Goal: Information Seeking & Learning: Learn about a topic

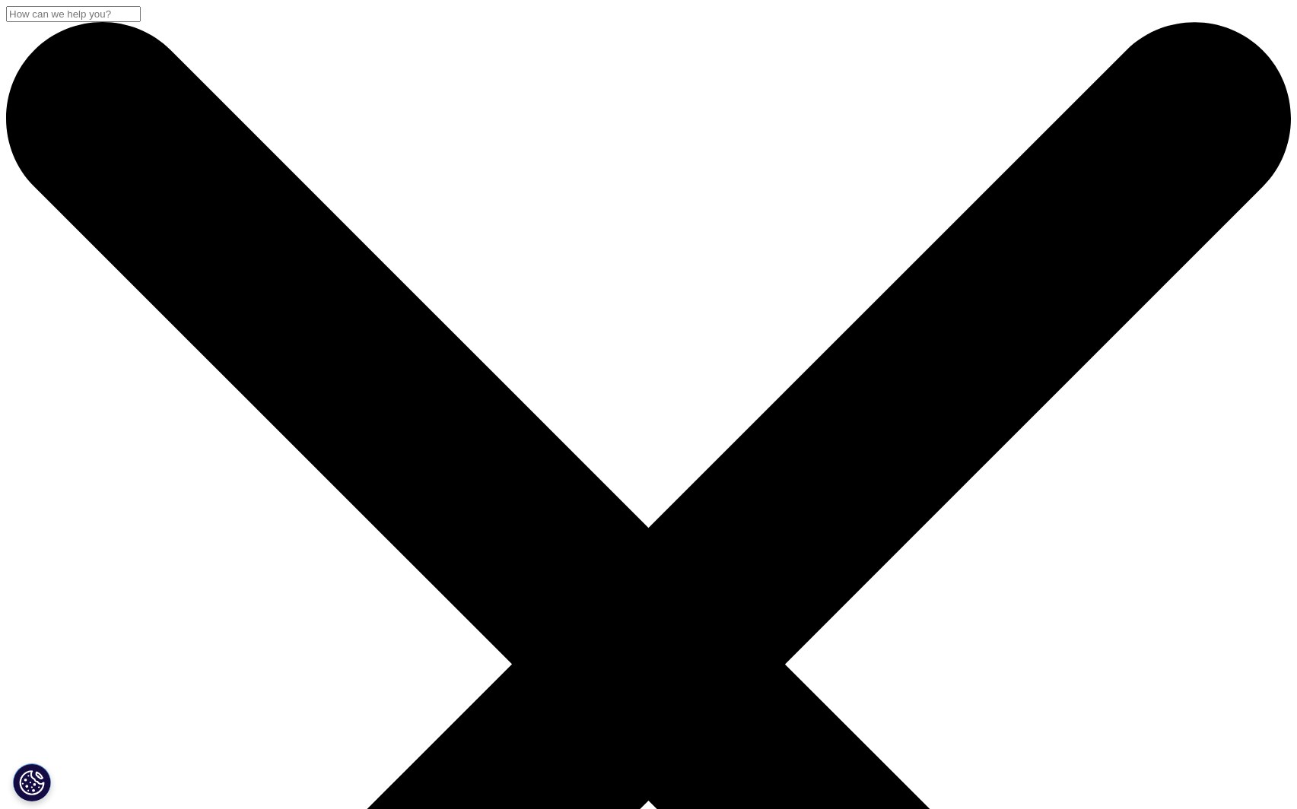
drag, startPoint x: 1143, startPoint y: 461, endPoint x: 1126, endPoint y: 460, distance: 17.5
